Goal: Use online tool/utility: Utilize a website feature to perform a specific function

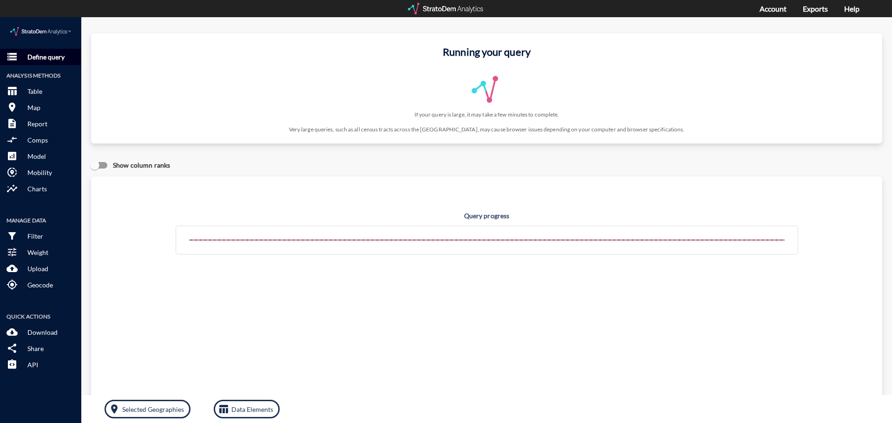
click p "Define query"
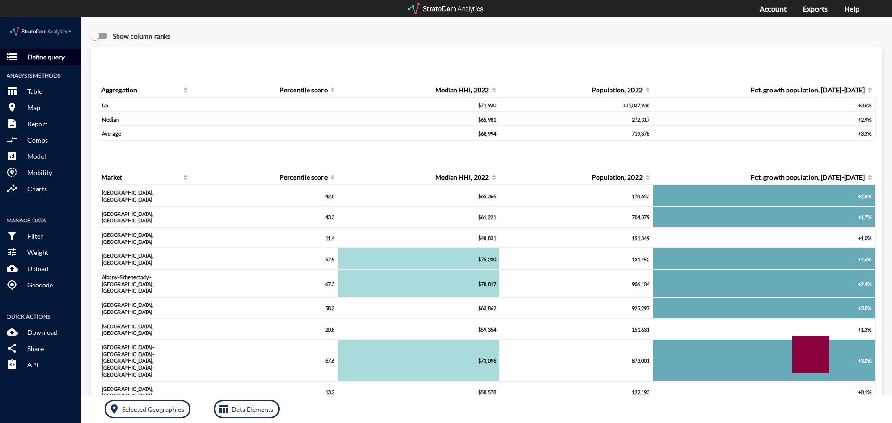
click p "Define query"
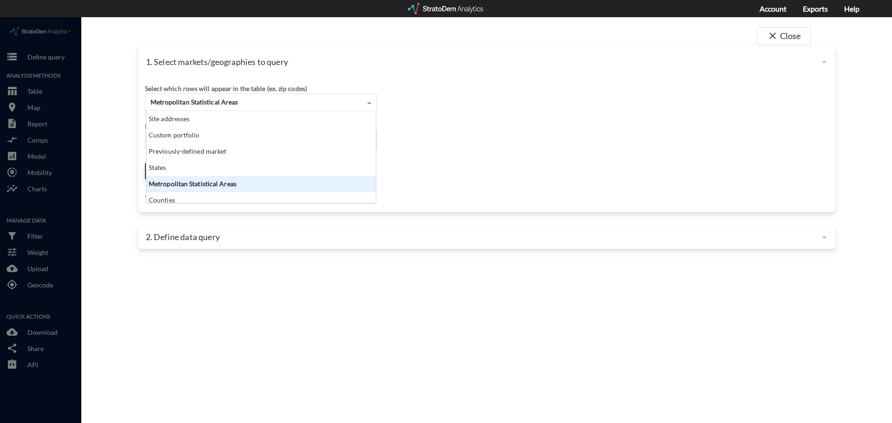
click div "Metropolitan Statistical Areas"
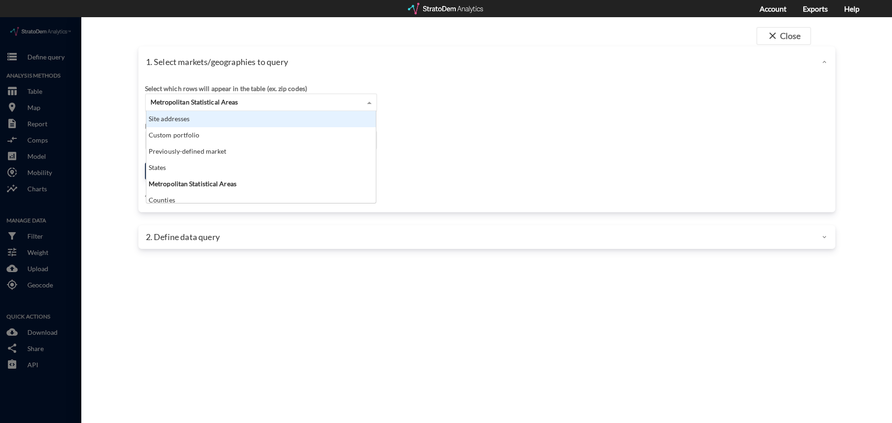
click div "Site addresses"
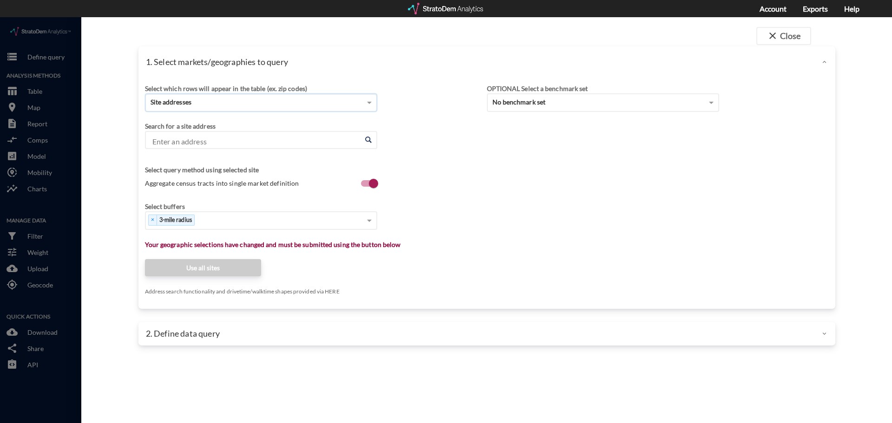
click input "Enter an address"
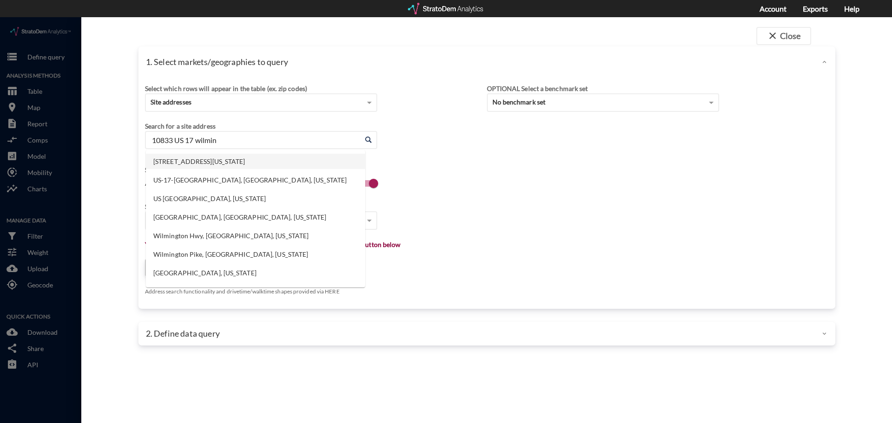
click li "[STREET_ADDRESS][US_STATE]"
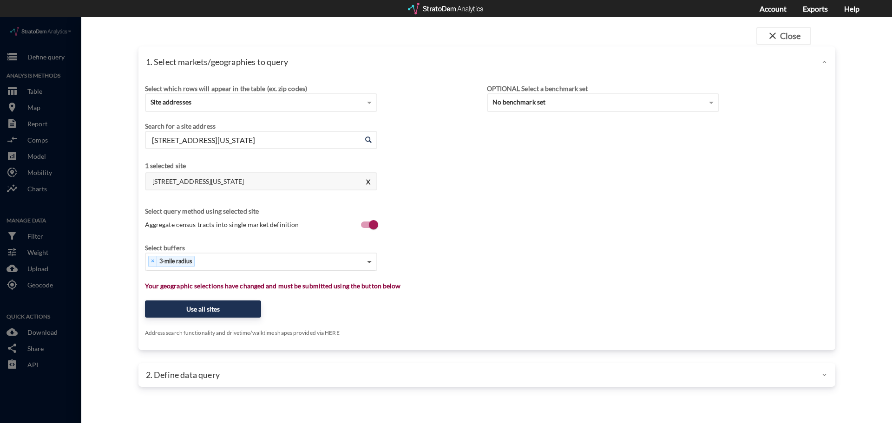
type input "[STREET_ADDRESS][US_STATE]"
click span
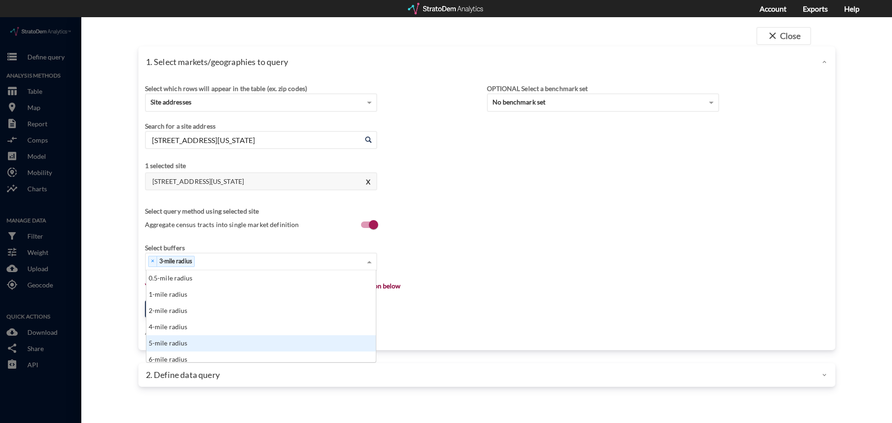
click div "5-mile radius"
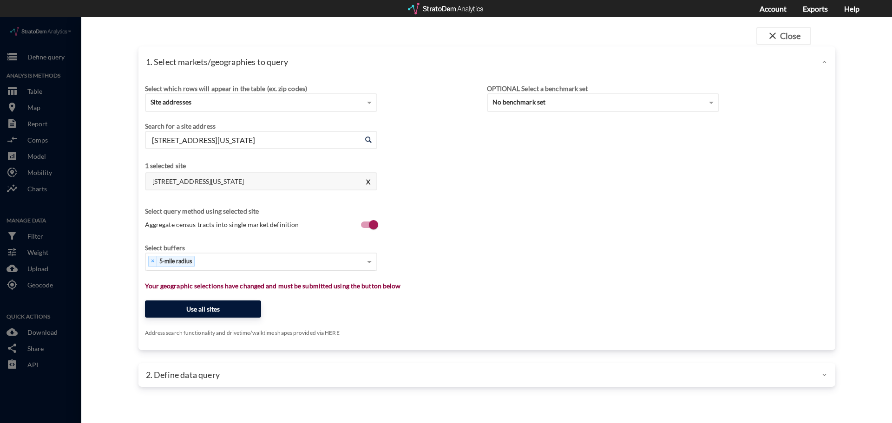
click button "Use all sites"
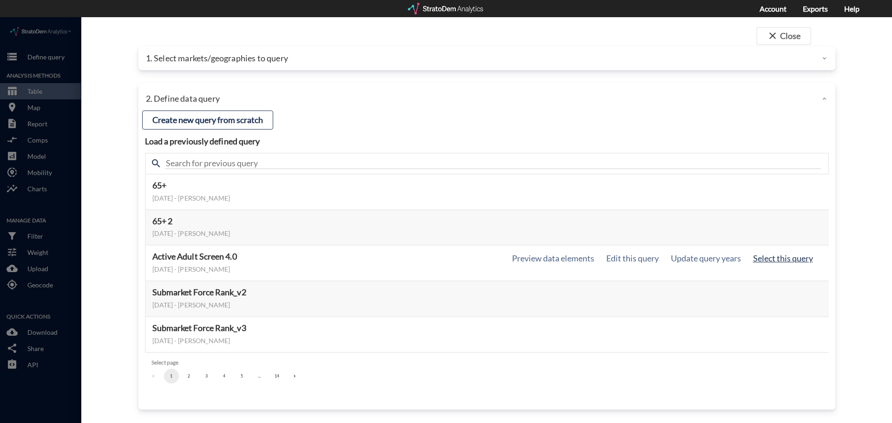
click button "Select this query"
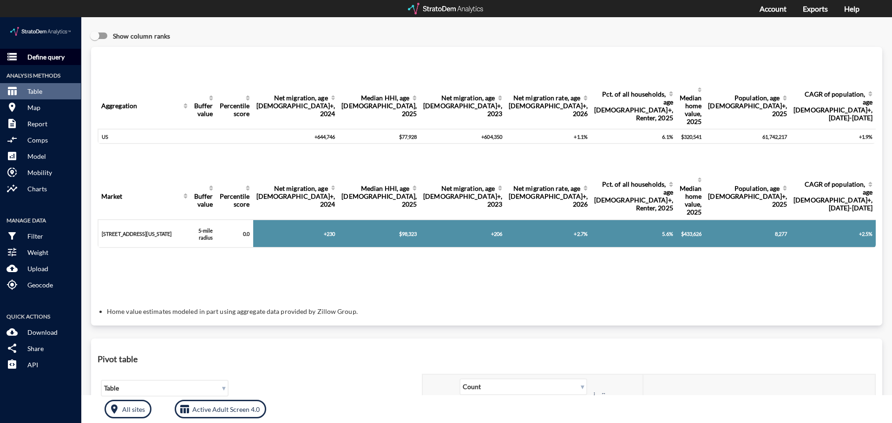
click p "Define query"
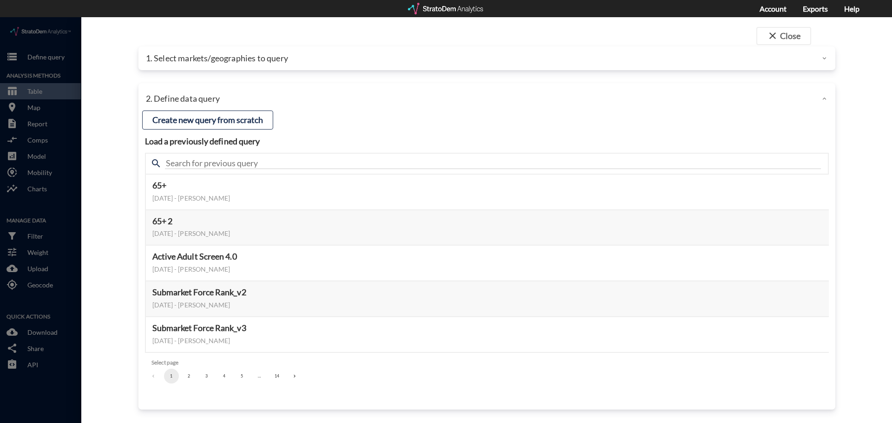
click button "2"
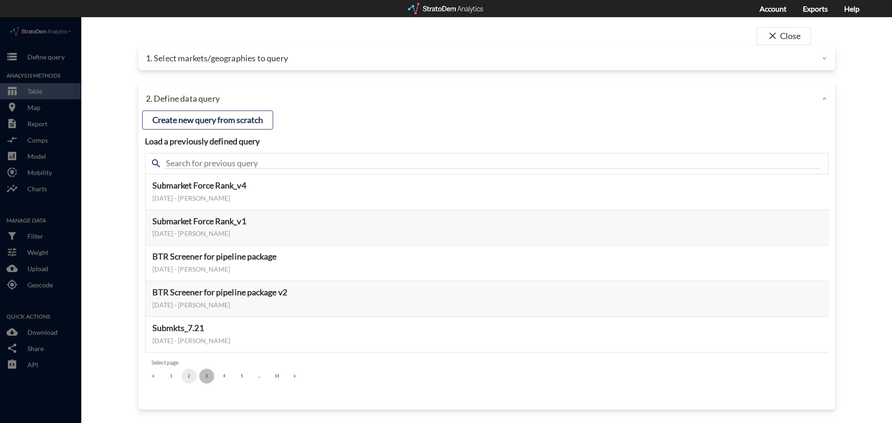
click button "3"
click button "4"
click button "5"
click button "6"
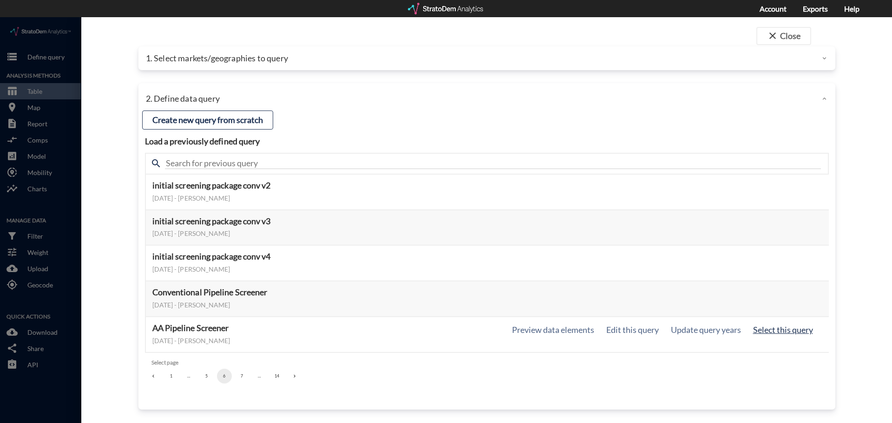
click button "Select this query"
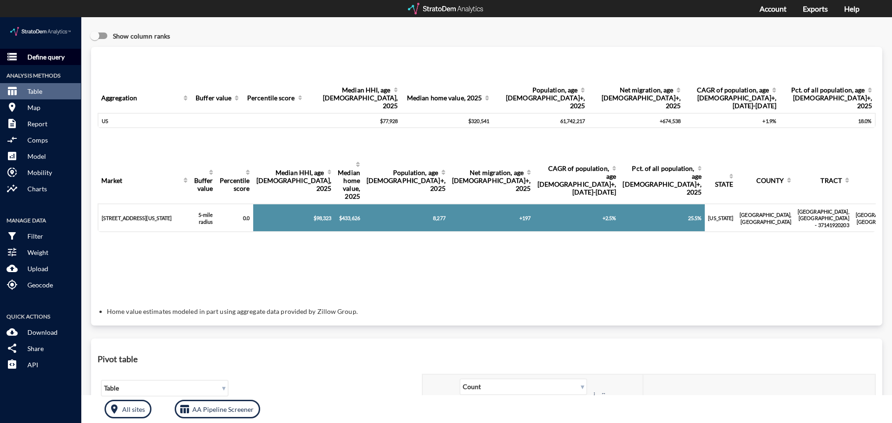
click p "Define query"
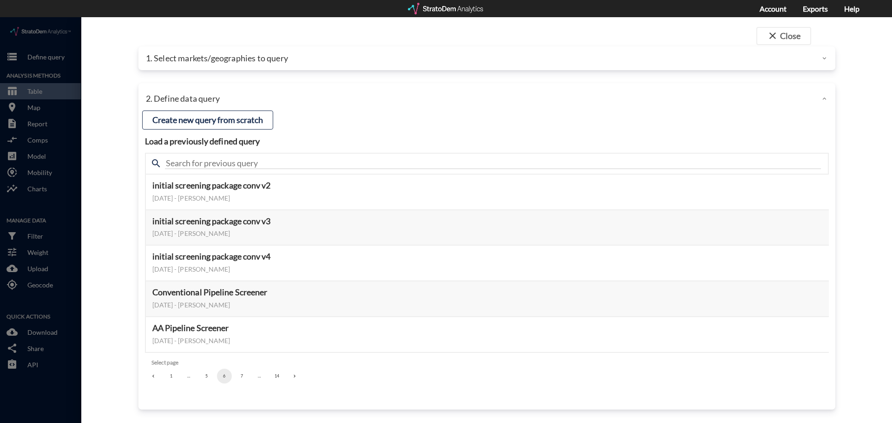
click button "1"
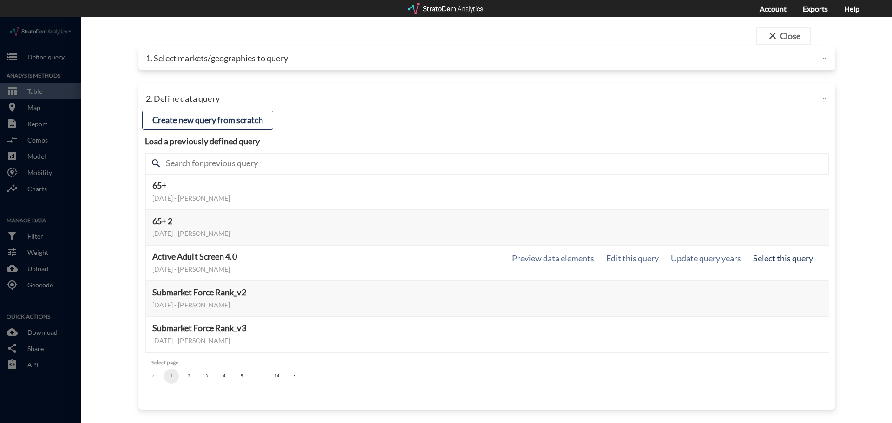
click button "Select this query"
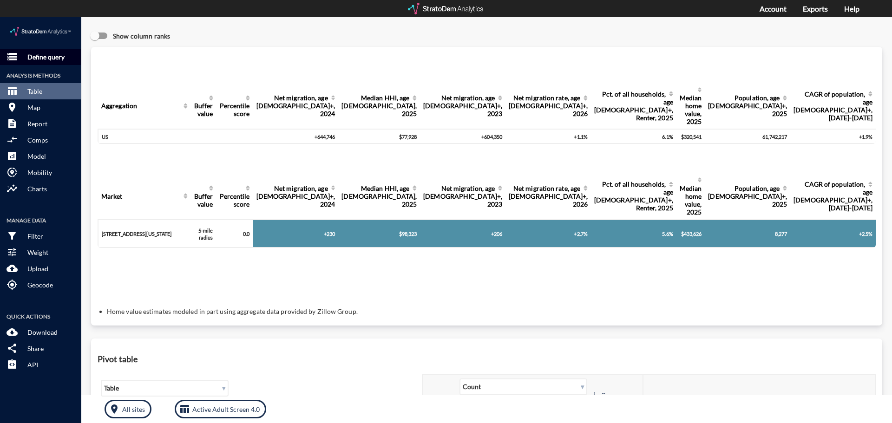
click p "Define query"
